Goal: Check status: Check status

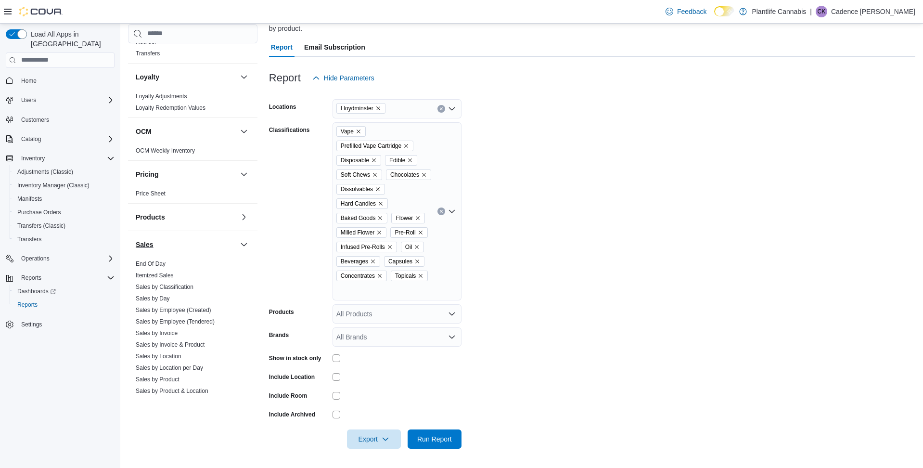
scroll to position [356, 0]
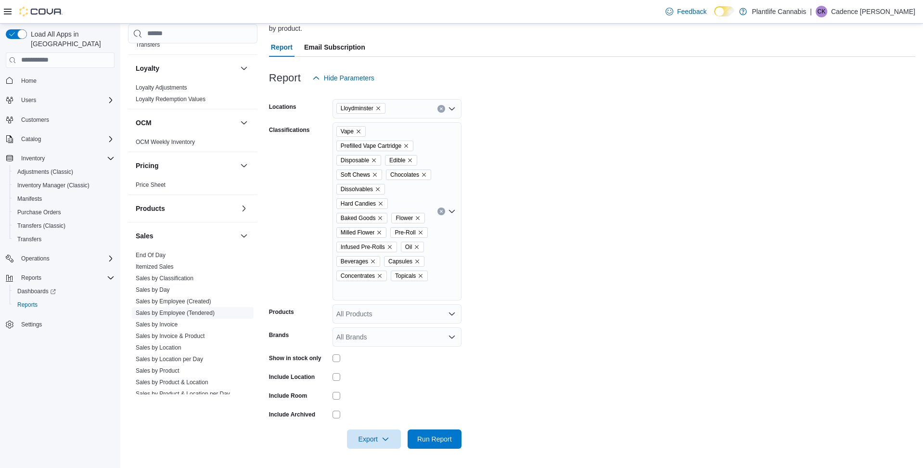
click at [176, 310] on link "Sales by Employee (Tendered)" at bounding box center [175, 312] width 79 height 7
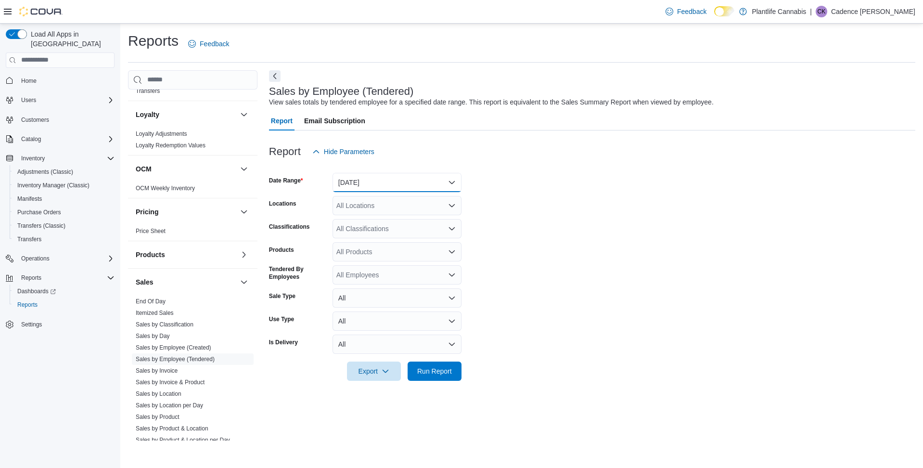
click at [386, 179] on button "[DATE]" at bounding box center [396, 182] width 129 height 19
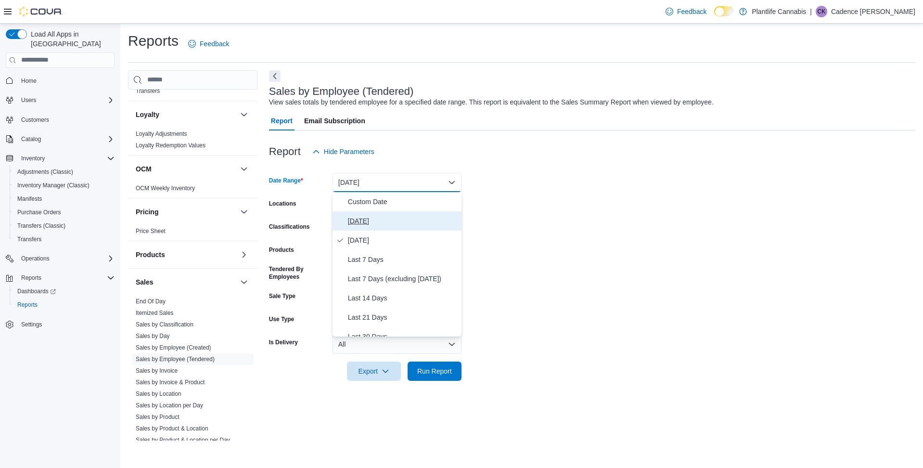
click at [383, 223] on span "[DATE]" at bounding box center [403, 221] width 110 height 12
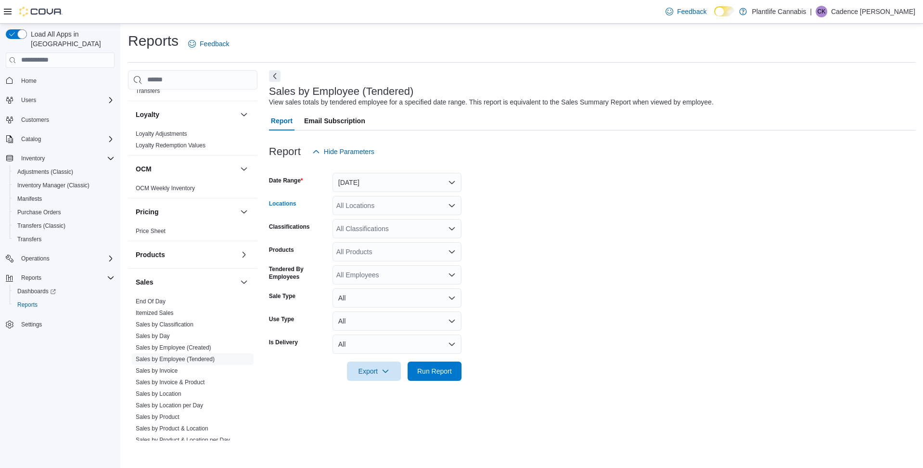
click at [388, 206] on div "All Locations" at bounding box center [396, 205] width 129 height 19
type input "***"
click at [382, 217] on span "Lloydminster" at bounding box center [377, 222] width 38 height 10
click at [624, 204] on form "Date Range [DATE] Locations Lloydminster Classifications All Classifications Pr…" at bounding box center [592, 270] width 646 height 219
click at [429, 363] on span "Run Report" at bounding box center [434, 370] width 42 height 19
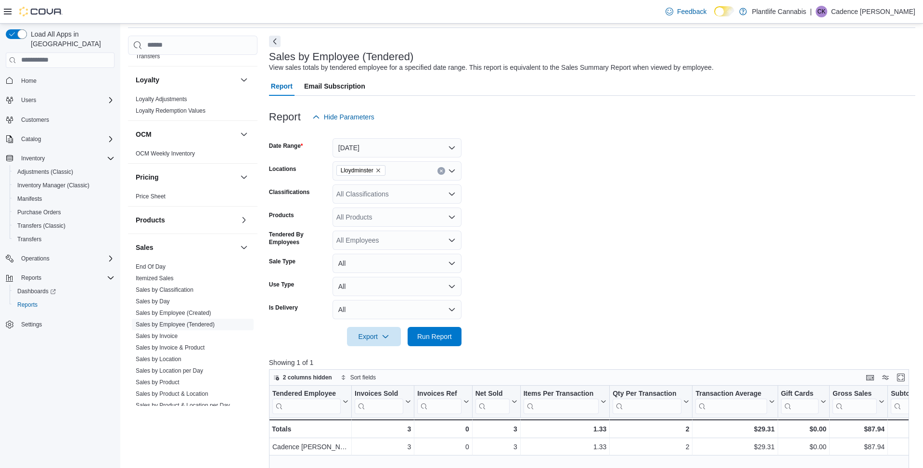
scroll to position [69, 0]
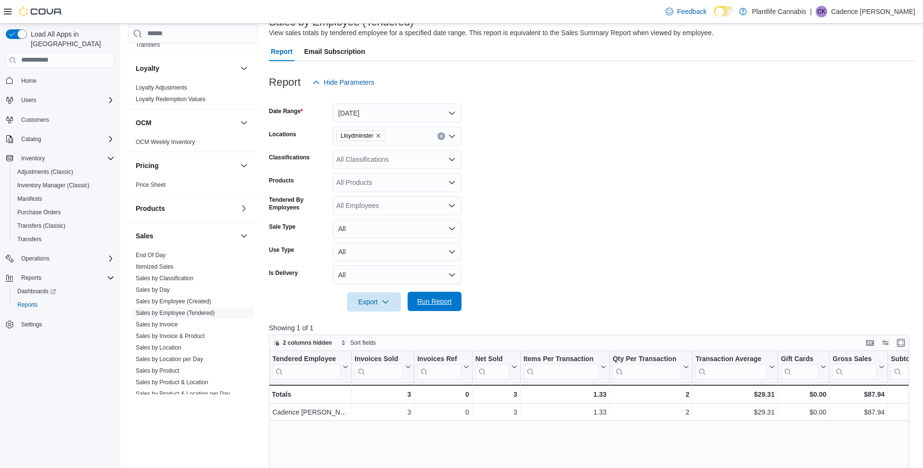
click at [422, 306] on span "Run Report" at bounding box center [434, 300] width 42 height 19
click at [457, 304] on button "Run Report" at bounding box center [434, 300] width 54 height 19
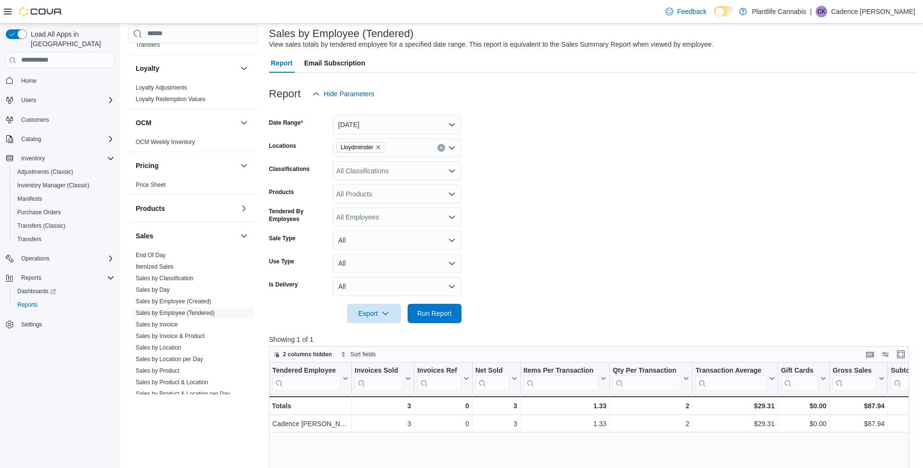
scroll to position [61, 0]
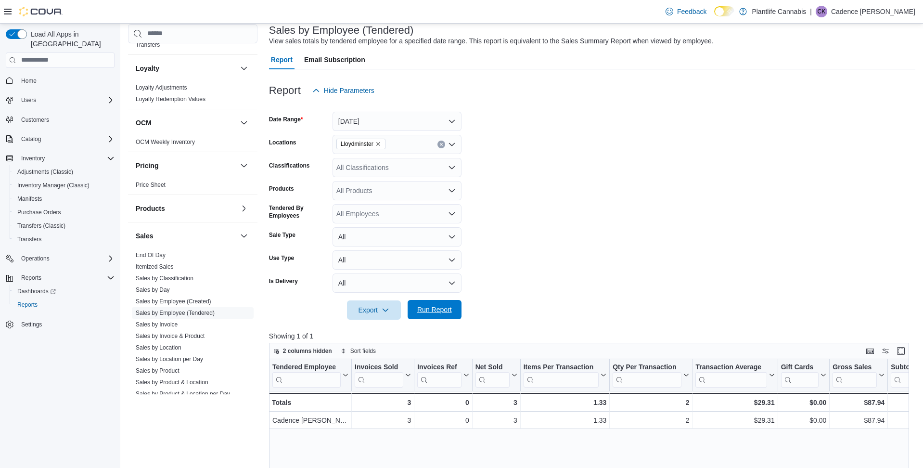
click at [448, 313] on span "Run Report" at bounding box center [434, 309] width 35 height 10
click at [27, 76] on span "Home" at bounding box center [28, 81] width 15 height 12
